Goal: Transaction & Acquisition: Book appointment/travel/reservation

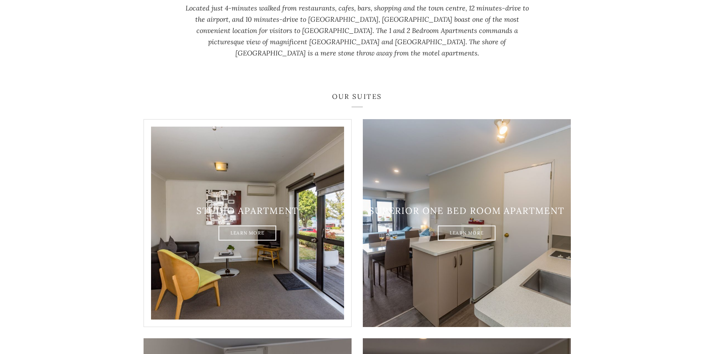
scroll to position [450, 0]
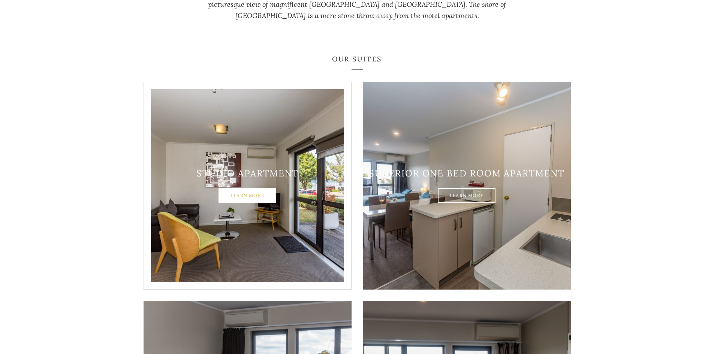
click at [238, 189] on link "Learn More" at bounding box center [248, 196] width 58 height 15
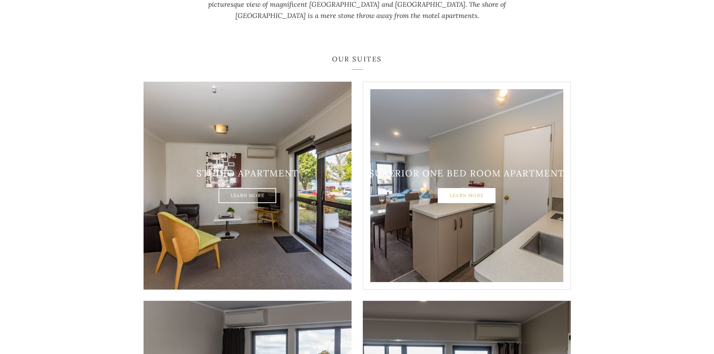
click at [481, 189] on link "Learn More" at bounding box center [467, 196] width 58 height 15
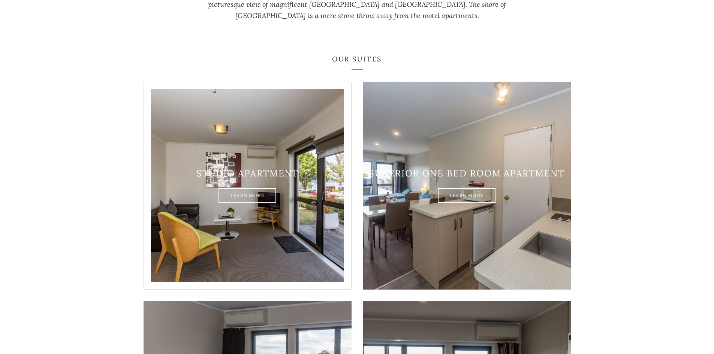
scroll to position [600, 0]
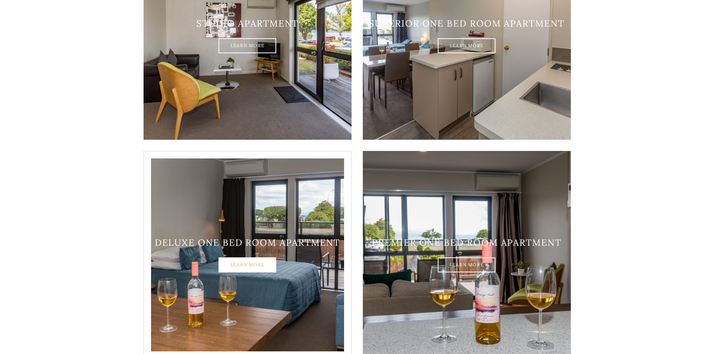
click at [250, 258] on link "Learn More" at bounding box center [248, 265] width 58 height 15
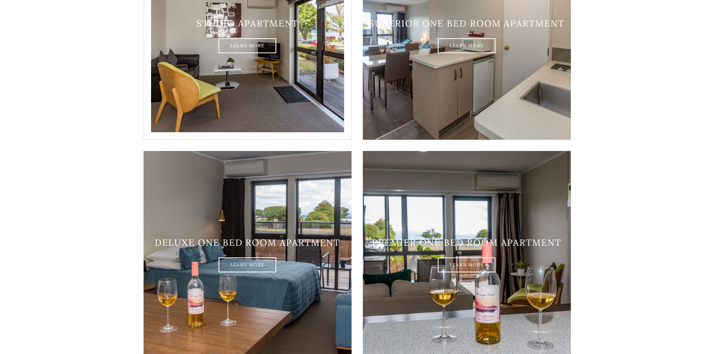
scroll to position [525, 0]
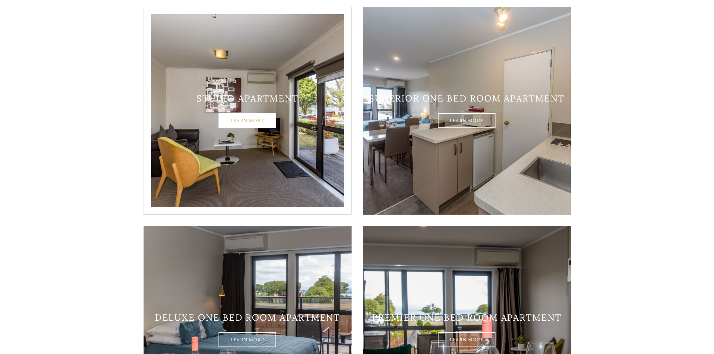
click at [240, 114] on link "Learn More" at bounding box center [248, 121] width 58 height 15
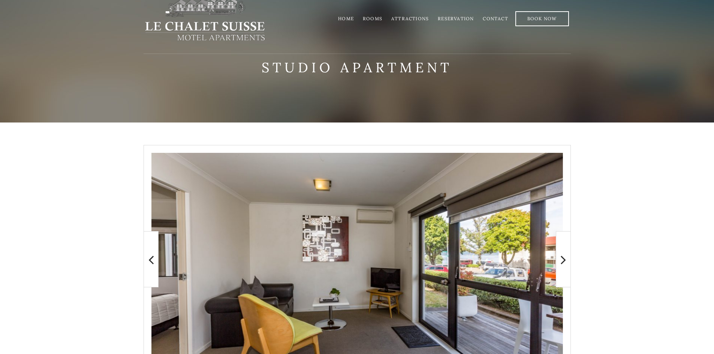
scroll to position [54, 0]
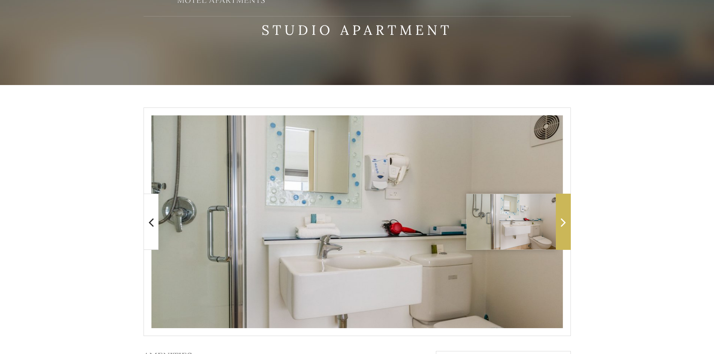
click at [564, 225] on icon at bounding box center [563, 222] width 5 height 15
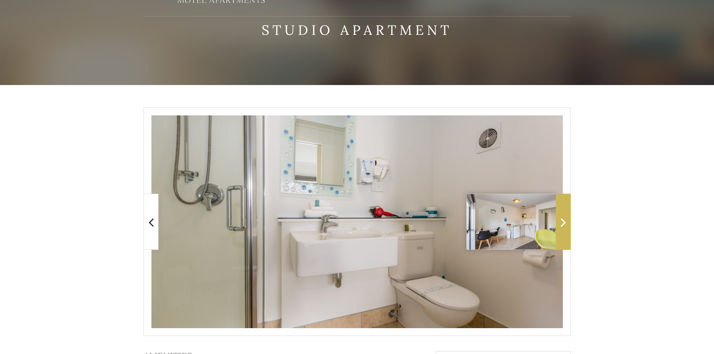
click at [564, 225] on icon at bounding box center [563, 222] width 5 height 15
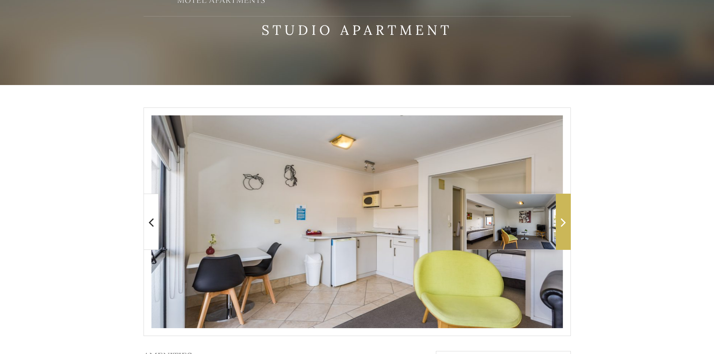
click at [560, 233] on span at bounding box center [563, 222] width 15 height 56
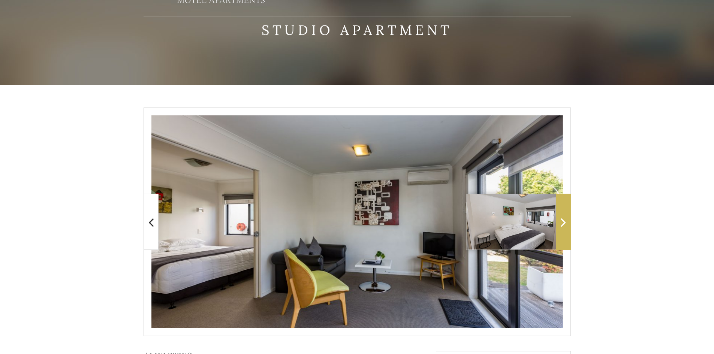
click at [559, 243] on span at bounding box center [563, 222] width 15 height 56
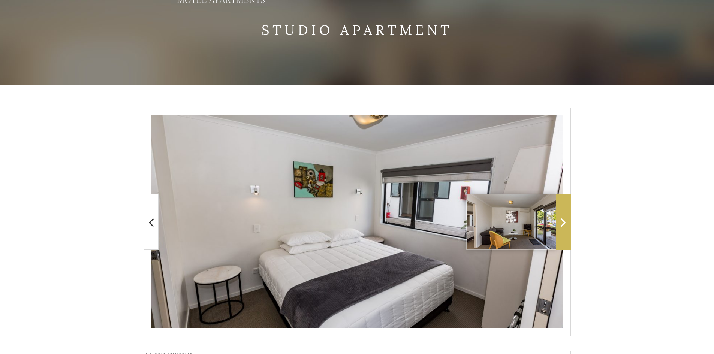
click at [560, 235] on span at bounding box center [563, 222] width 15 height 56
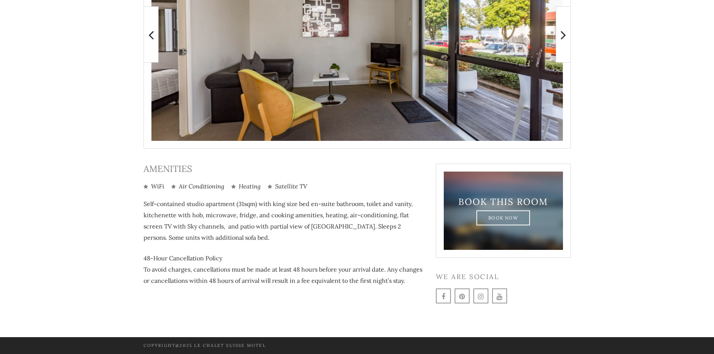
scroll to position [166, 0]
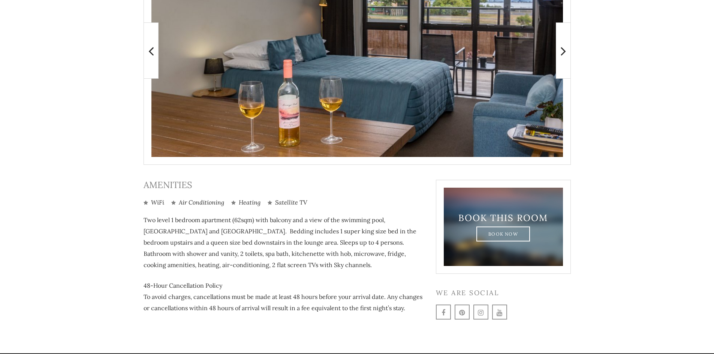
scroll to position [241, 0]
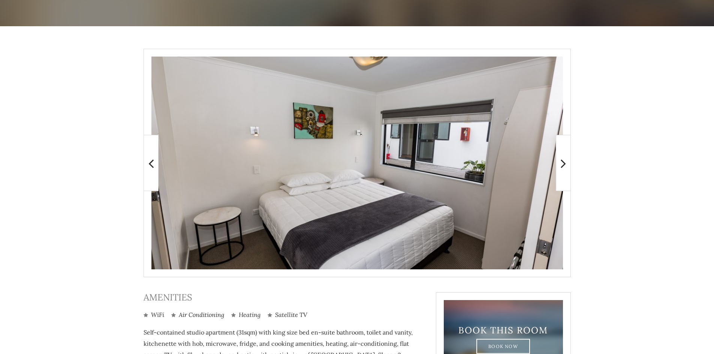
scroll to position [187, 0]
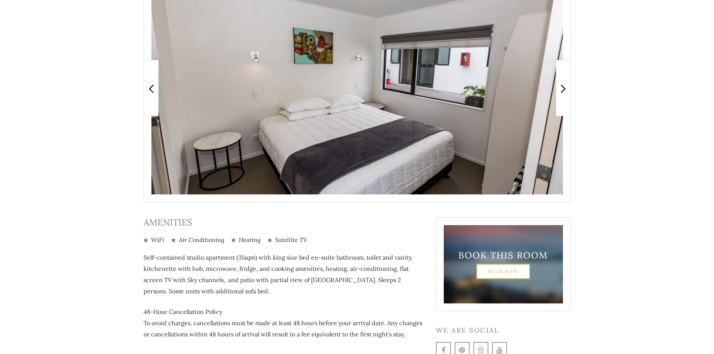
click at [508, 274] on link "Book Now" at bounding box center [503, 271] width 54 height 15
